Goal: Transaction & Acquisition: Purchase product/service

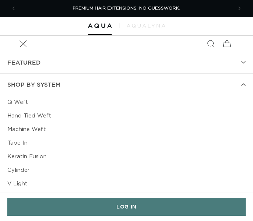
click at [29, 128] on link "Machine Weft" at bounding box center [126, 130] width 239 height 14
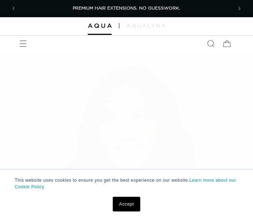
scroll to position [273, 0]
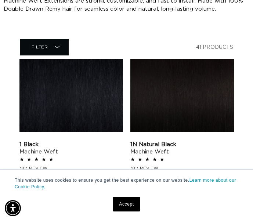
click at [122, 205] on link "Accept" at bounding box center [126, 204] width 27 height 15
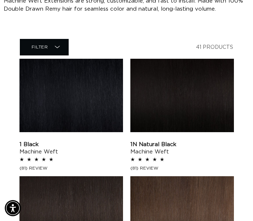
scroll to position [0, 213]
click at [85, 141] on link "1 Black Machine Weft" at bounding box center [71, 148] width 104 height 15
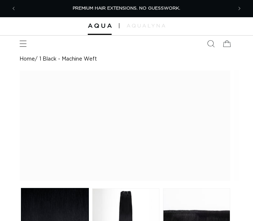
scroll to position [229, 0]
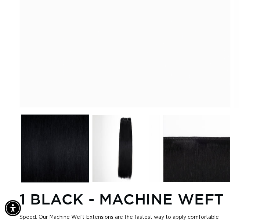
scroll to position [0, 0]
